Goal: Task Accomplishment & Management: Use online tool/utility

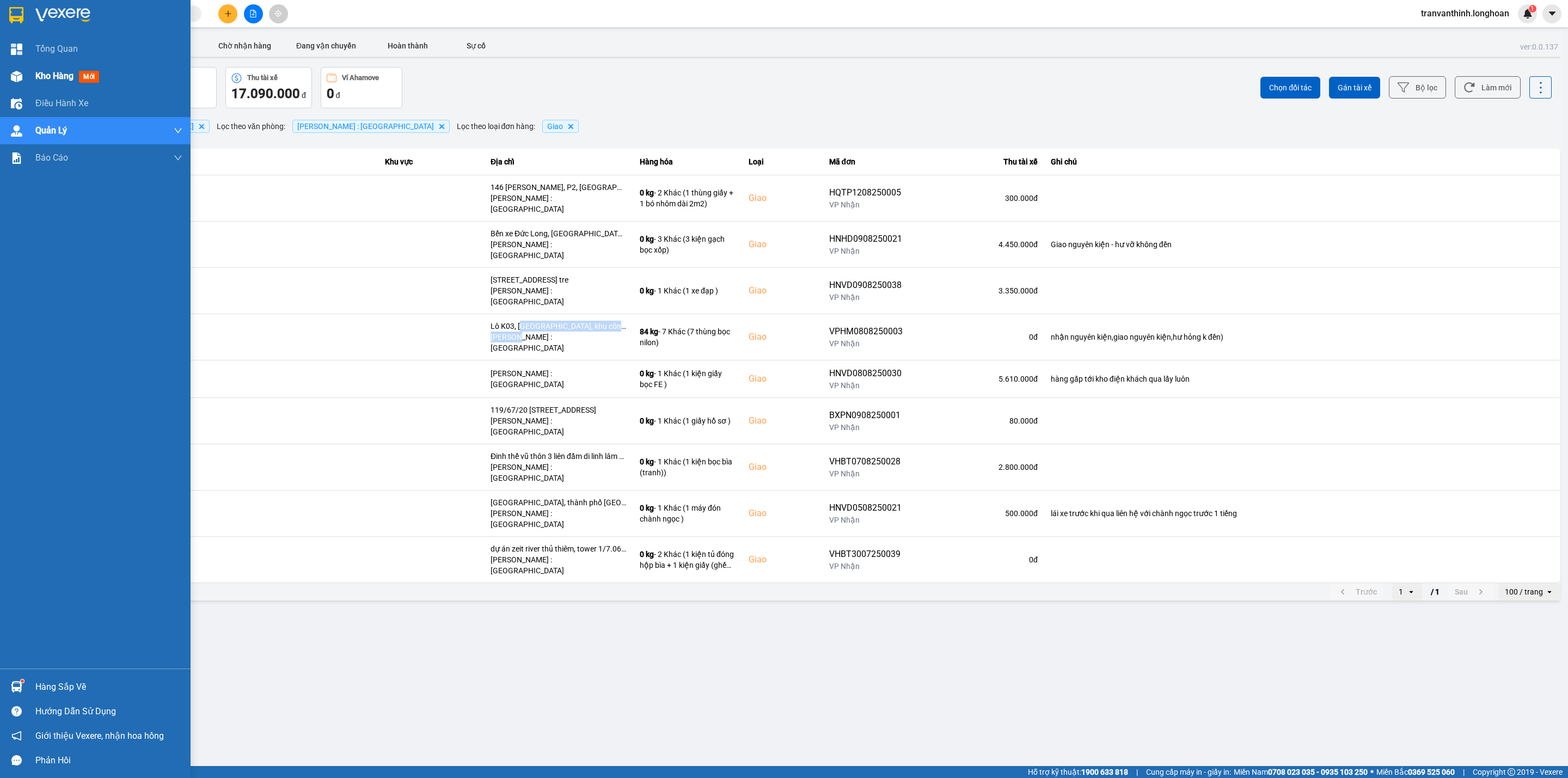
click at [35, 74] on span "Kho hàng" at bounding box center [54, 76] width 38 height 11
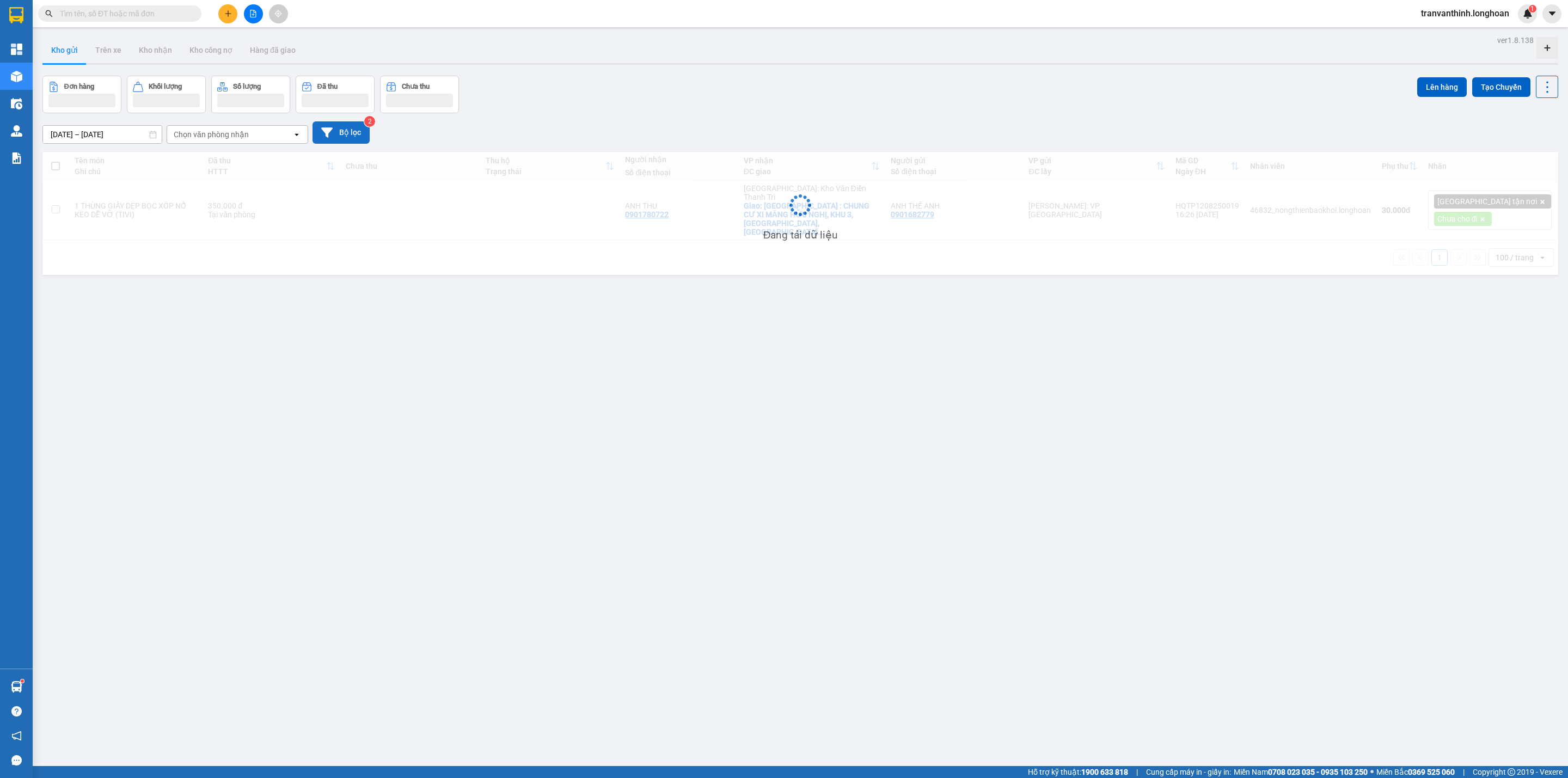
click at [343, 135] on button "Bộ lọc" at bounding box center [341, 133] width 57 height 22
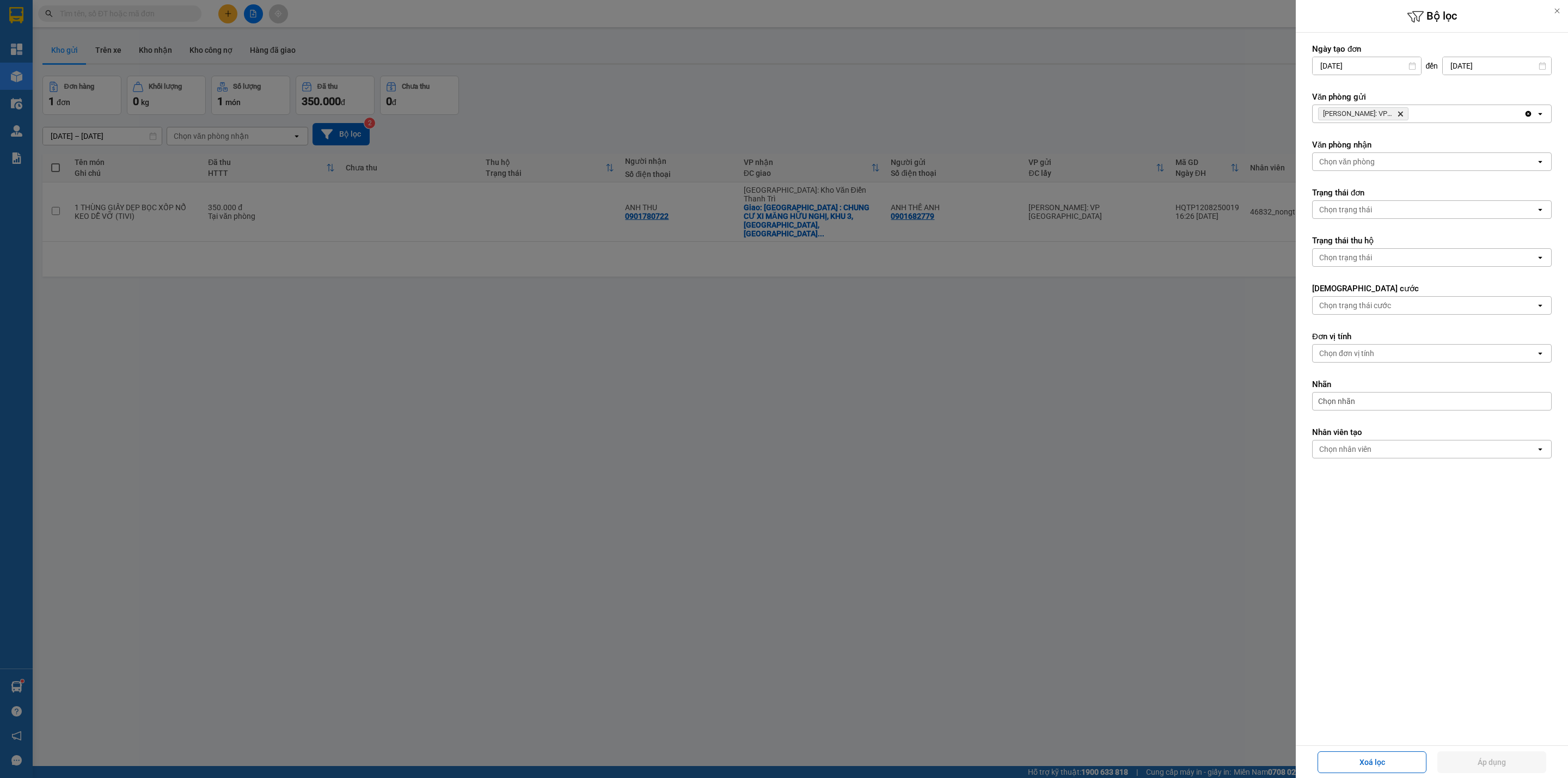
click at [1400, 114] on icon "Hồ Chí Minh: VP Quận Tân Phú, close by backspace" at bounding box center [1400, 114] width 5 height 5
click at [1405, 118] on div "Chọn văn phòng" at bounding box center [1424, 114] width 223 height 18
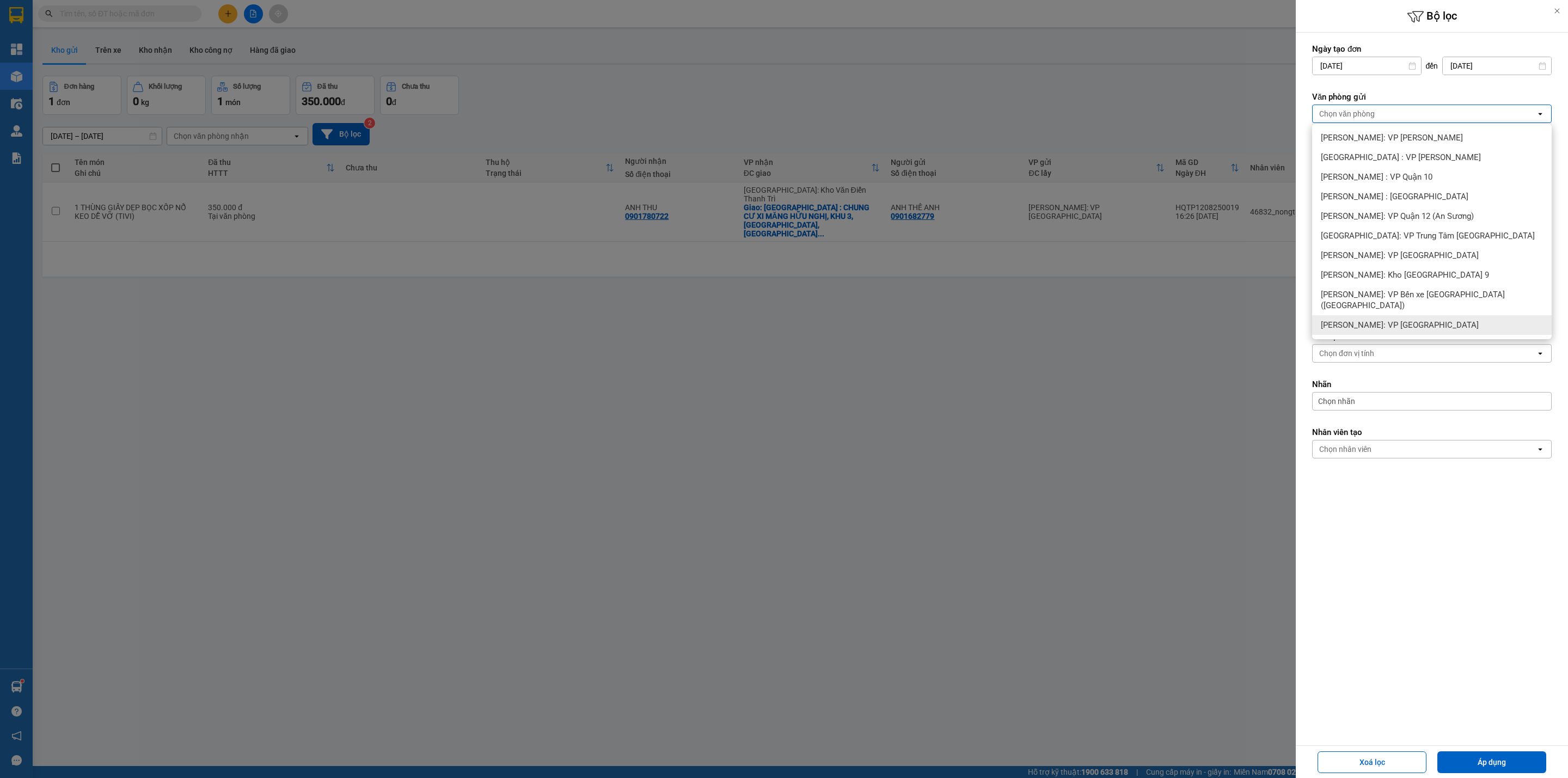
click at [1422, 320] on span "[PERSON_NAME]: VP [GEOGRAPHIC_DATA]" at bounding box center [1399, 325] width 158 height 11
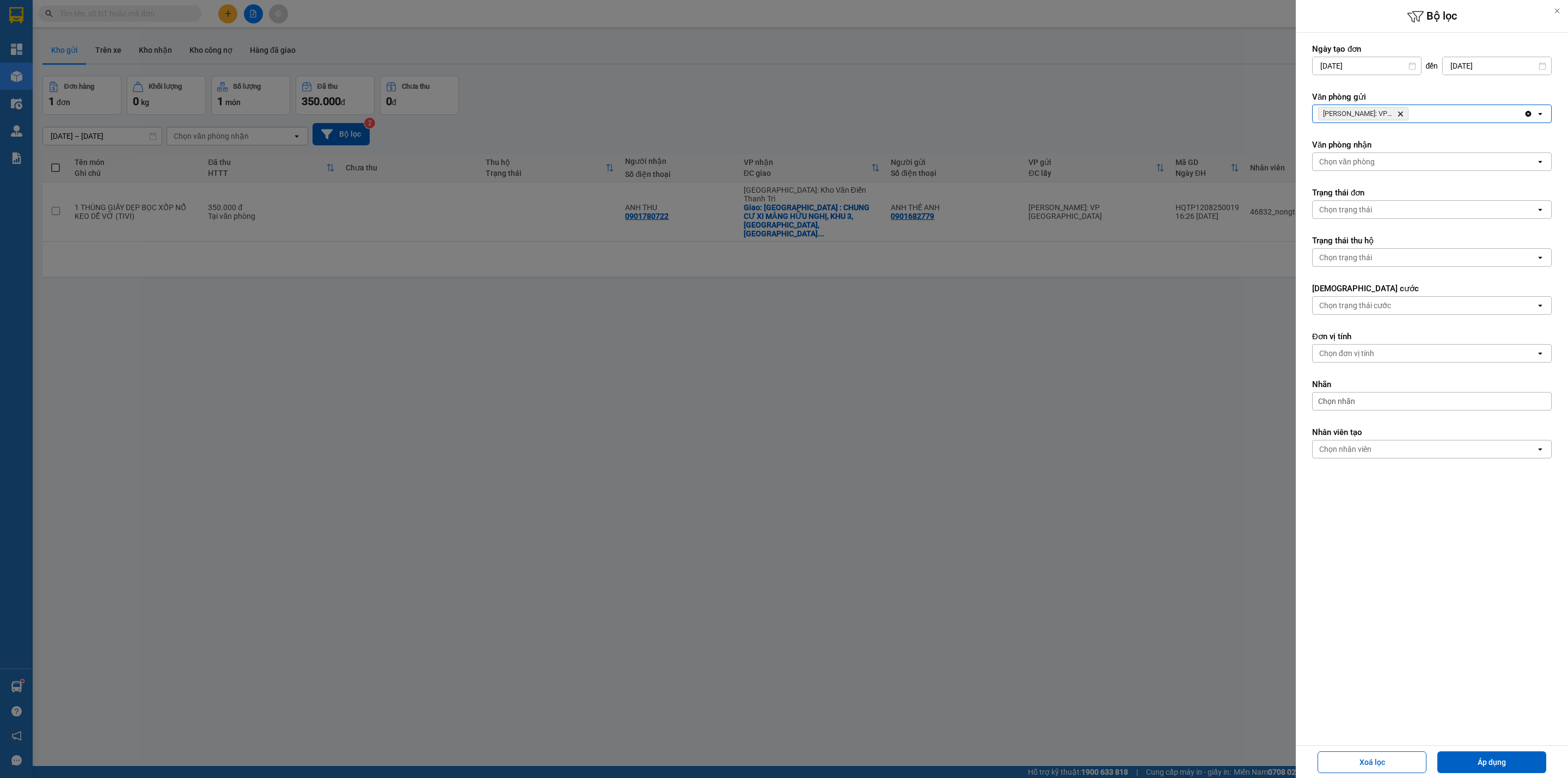
click at [1435, 106] on div "Hồ Chí Minh: VP Quận Tân Bình Delete" at bounding box center [1418, 114] width 211 height 18
click at [1498, 758] on button "Áp dụng" at bounding box center [1492, 762] width 109 height 22
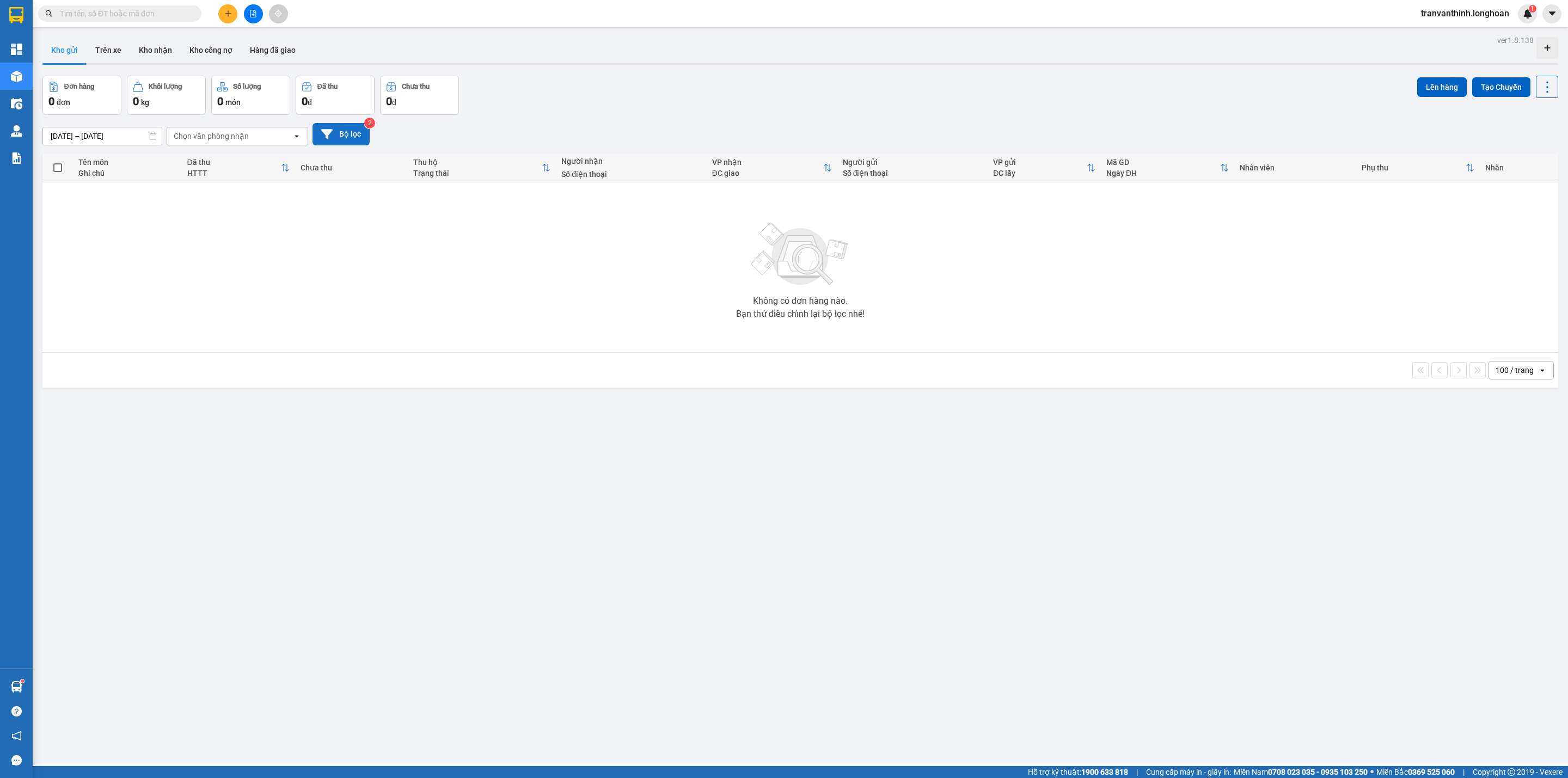
click at [339, 131] on button "Bộ lọc" at bounding box center [341, 134] width 57 height 22
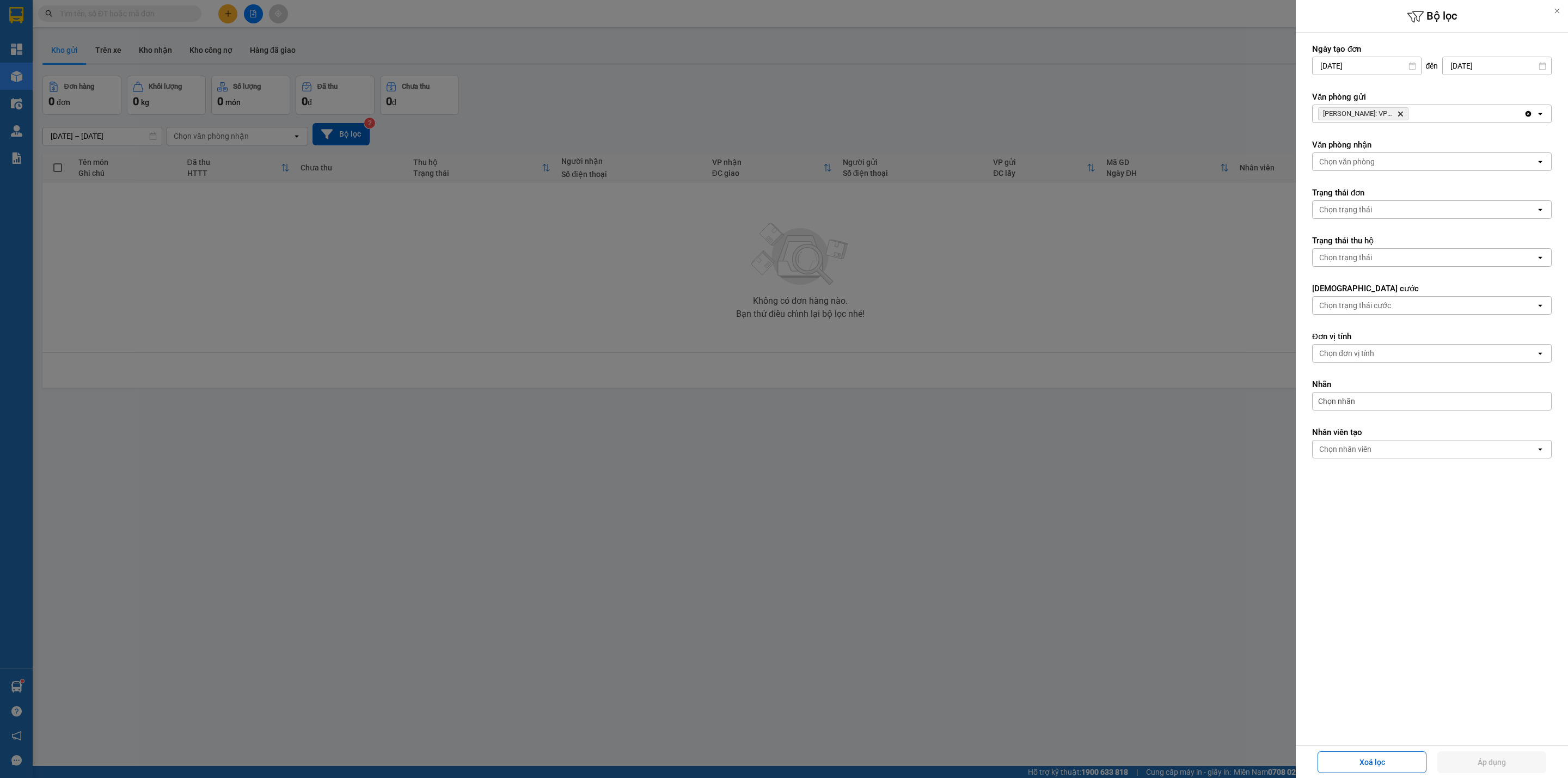
click at [1403, 113] on icon "Hồ Chí Minh: VP Quận Tân Bình, close by backspace" at bounding box center [1400, 114] width 5 height 5
click at [1406, 113] on div "Chọn văn phòng" at bounding box center [1424, 114] width 223 height 18
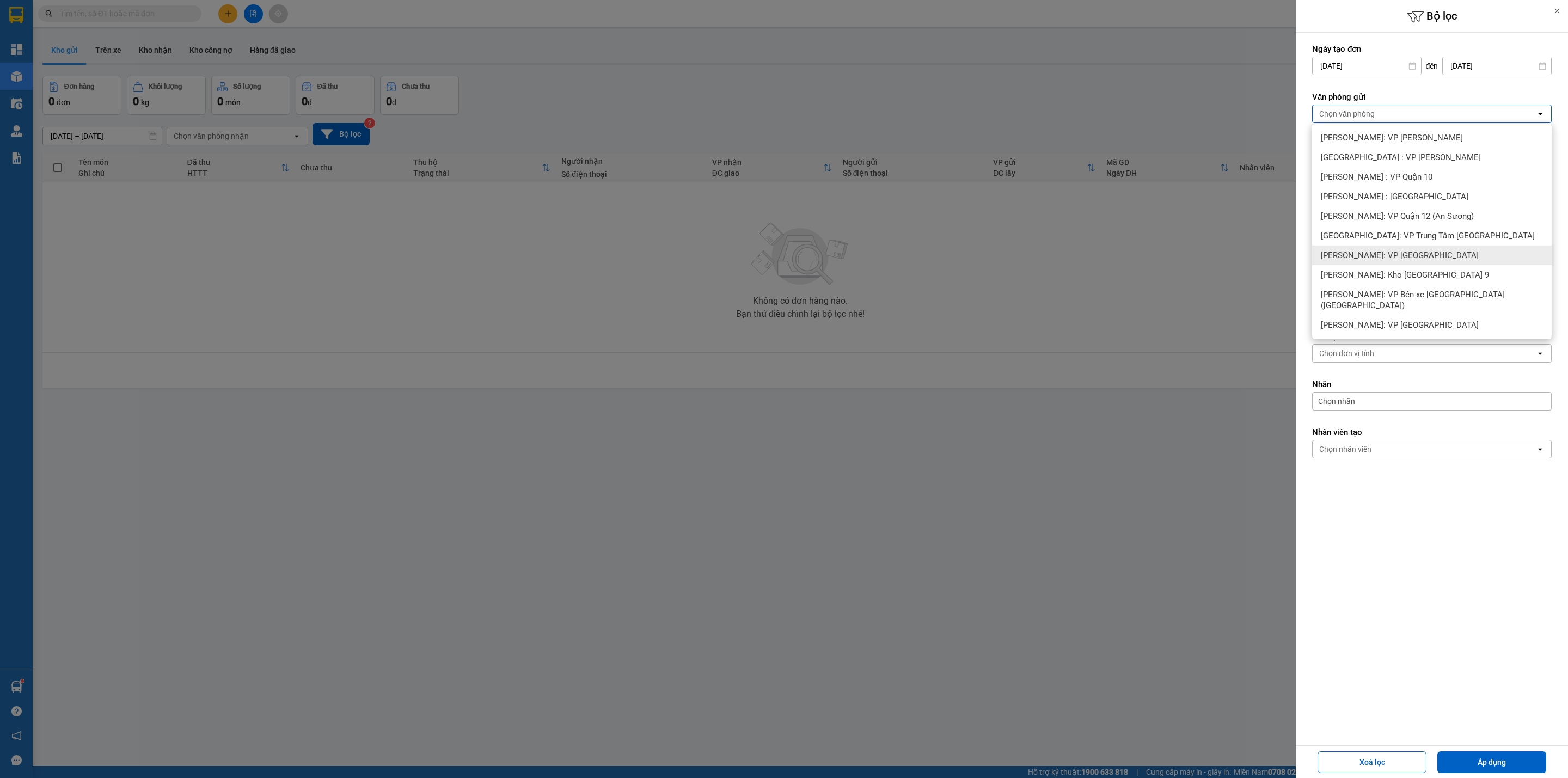
click at [1414, 253] on span "[PERSON_NAME]: VP [GEOGRAPHIC_DATA]" at bounding box center [1399, 255] width 158 height 11
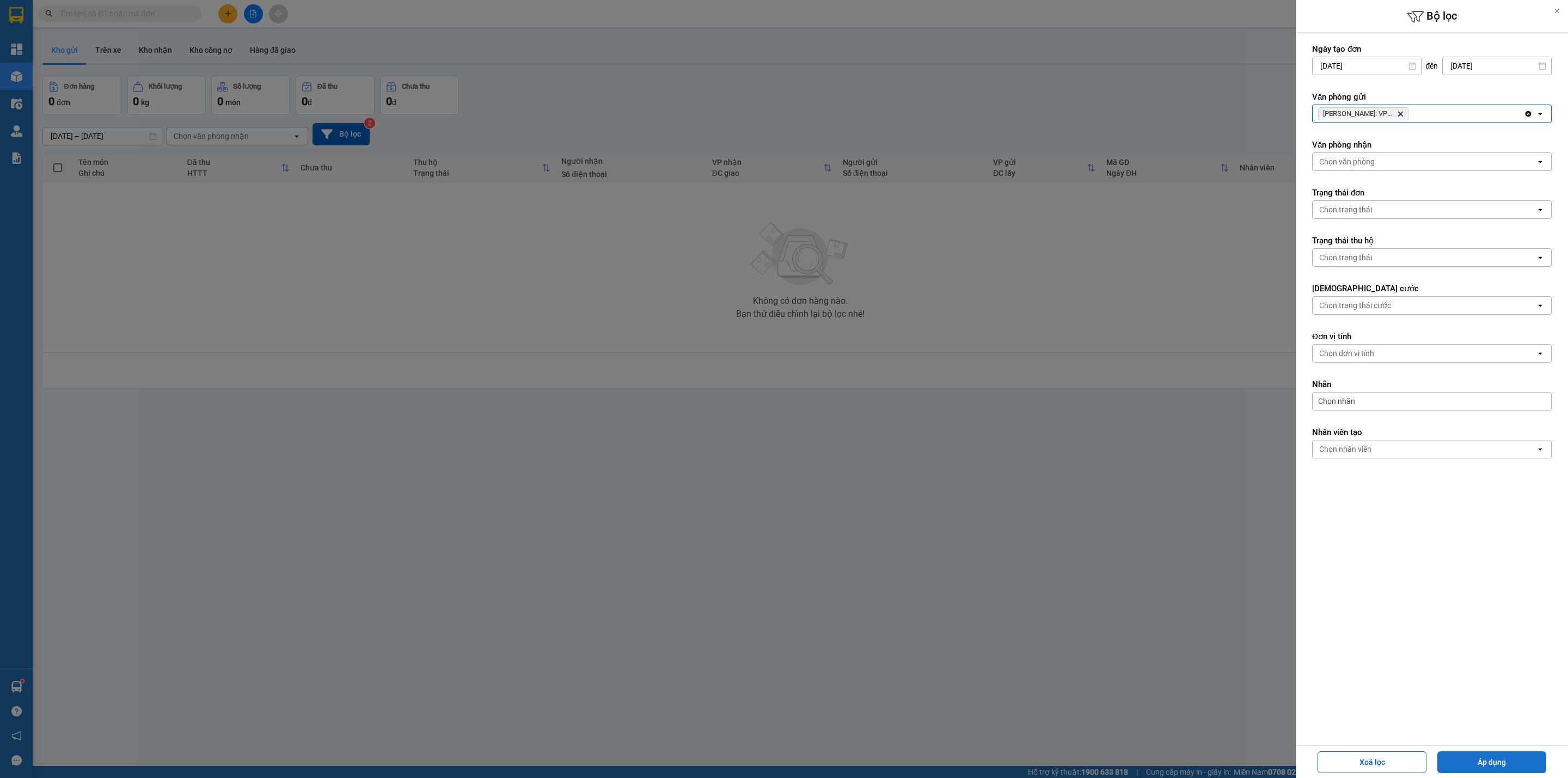
click at [1503, 758] on button "Áp dụng" at bounding box center [1492, 762] width 109 height 22
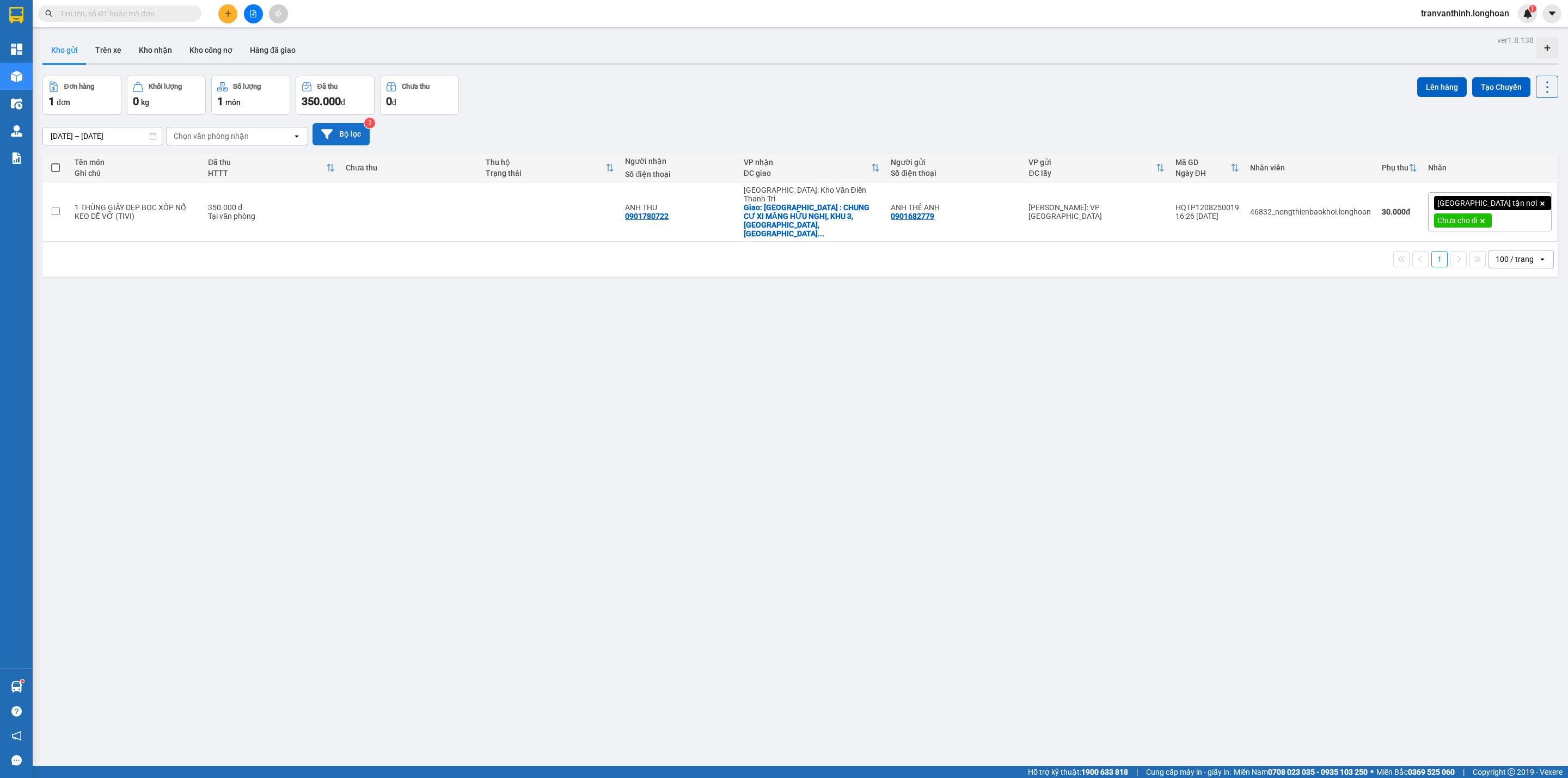
click at [343, 131] on button "Bộ lọc" at bounding box center [341, 134] width 57 height 22
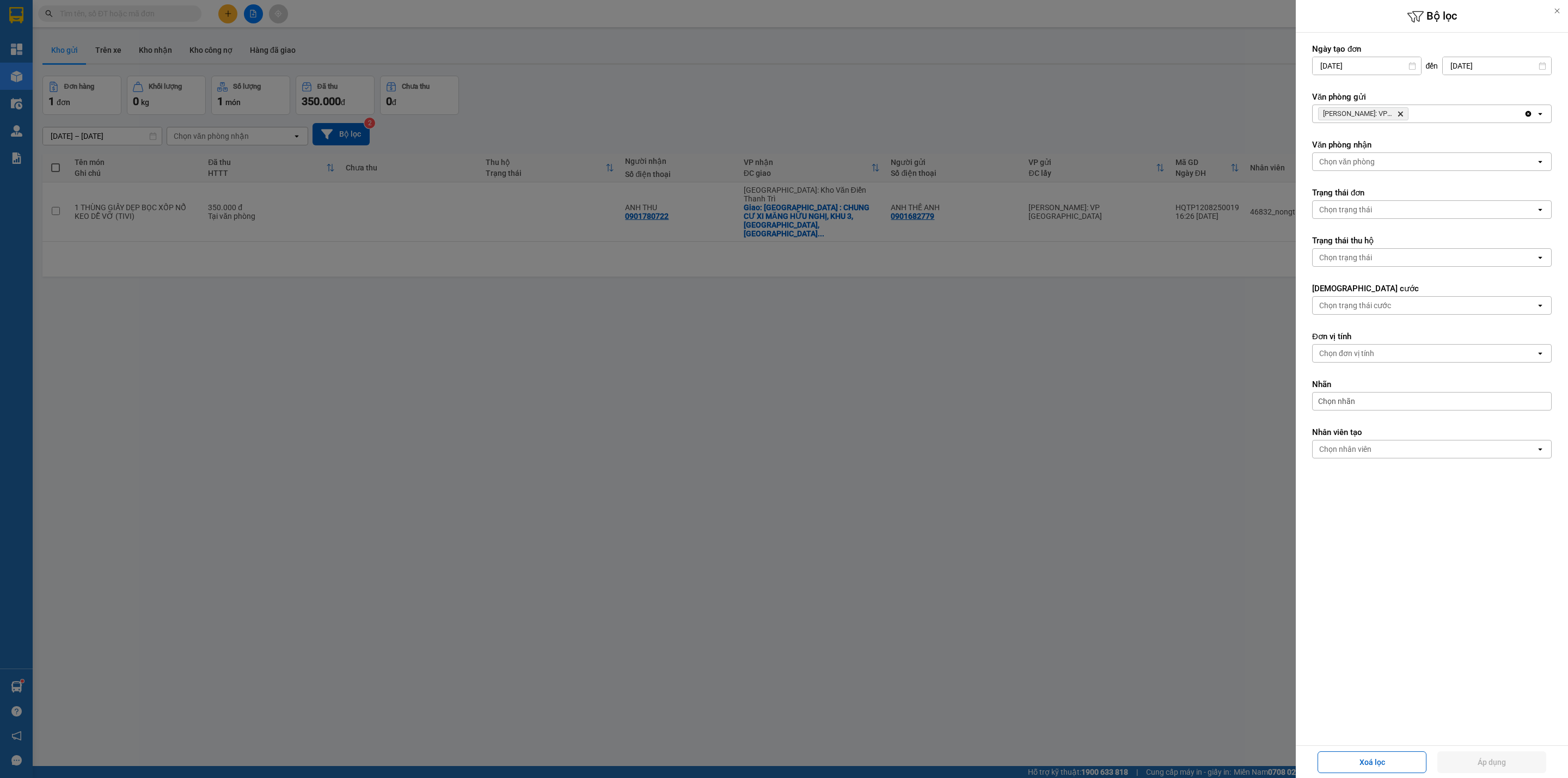
click at [1402, 113] on icon "Hồ Chí Minh: VP Quận Tân Phú, close by backspace" at bounding box center [1400, 114] width 5 height 5
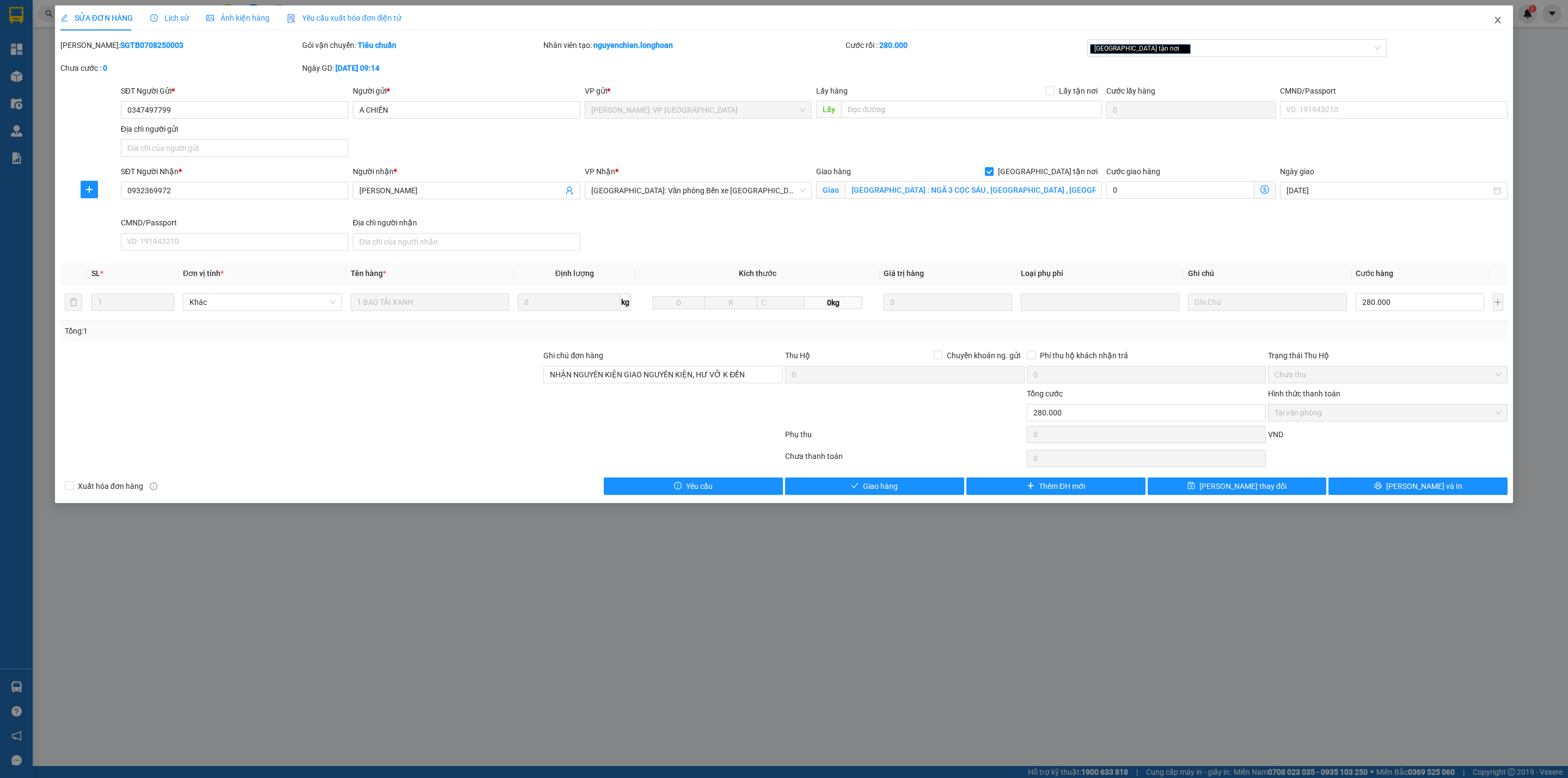
click at [1499, 21] on icon "close" at bounding box center [1497, 20] width 9 height 9
